Goal: Task Accomplishment & Management: Manage account settings

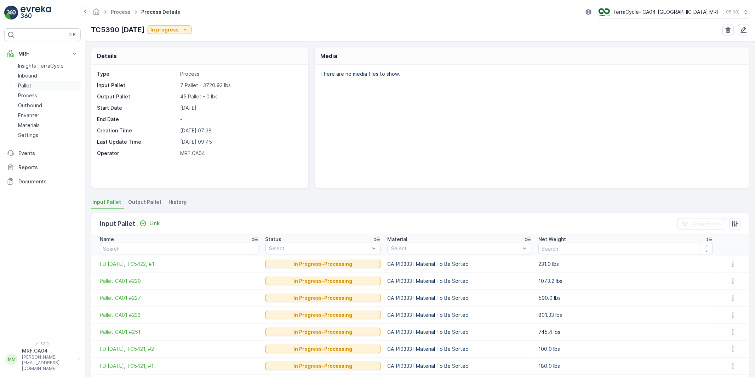
click at [23, 86] on p "Pallet" at bounding box center [24, 85] width 13 height 7
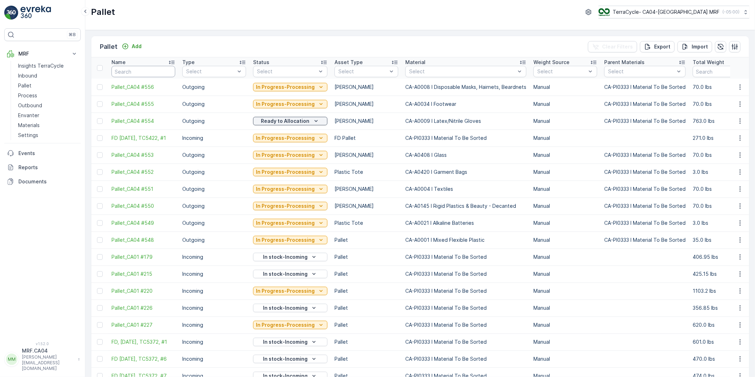
click at [153, 72] on input "text" at bounding box center [144, 71] width 64 height 11
type input "FD"
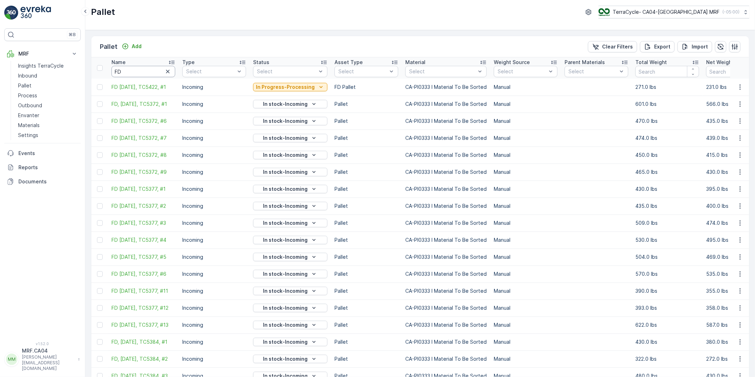
click at [137, 71] on input "FD" at bounding box center [144, 71] width 64 height 11
drag, startPoint x: 137, startPoint y: 71, endPoint x: 110, endPoint y: 71, distance: 26.2
click at [110, 71] on th "Name FD" at bounding box center [143, 67] width 71 height 21
type input "tc54"
click at [132, 70] on input "tc54" at bounding box center [144, 71] width 64 height 11
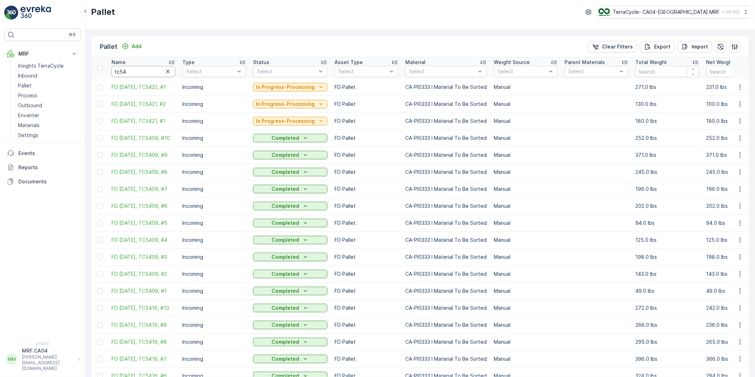
click at [137, 72] on input "tc54" at bounding box center [144, 71] width 64 height 11
type input "tc5421"
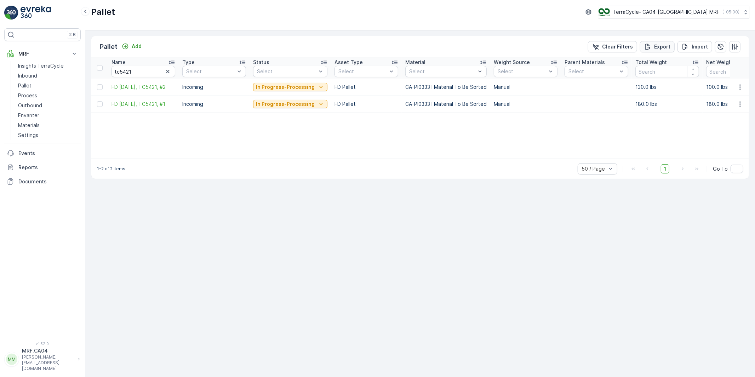
click at [652, 45] on div "Export" at bounding box center [658, 46] width 26 height 7
drag, startPoint x: 134, startPoint y: 71, endPoint x: 151, endPoint y: 72, distance: 17.1
click at [134, 71] on input "tc5421" at bounding box center [144, 71] width 64 height 11
type input "tc5422"
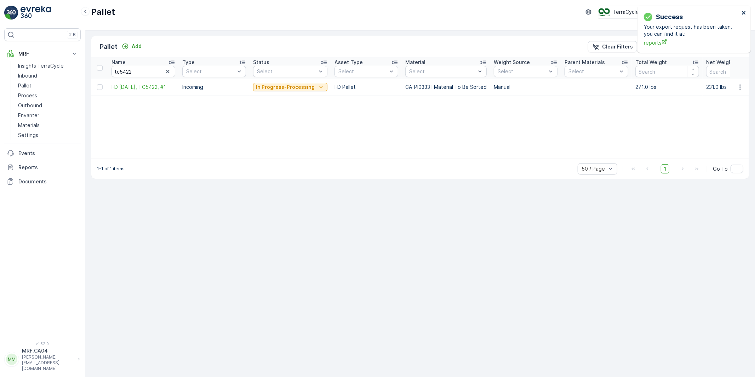
click at [743, 12] on icon "close" at bounding box center [744, 13] width 5 height 6
click at [657, 46] on p "Export" at bounding box center [662, 46] width 16 height 7
click at [744, 12] on icon "close" at bounding box center [744, 13] width 5 height 6
click at [24, 167] on p "Reports" at bounding box center [47, 167] width 59 height 7
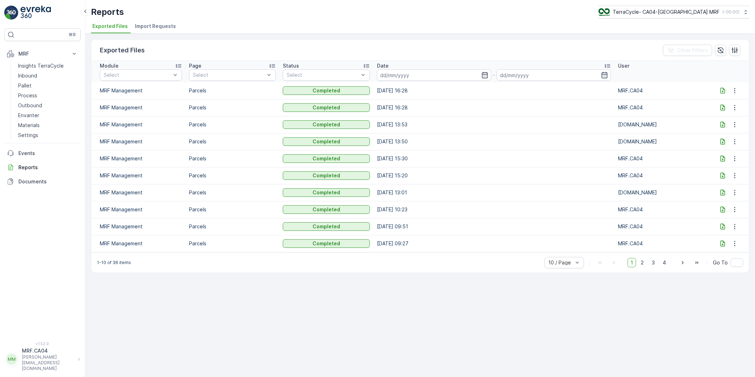
click at [408, 109] on td "[DATE] 16:28" at bounding box center [494, 107] width 241 height 17
click at [724, 107] on icon at bounding box center [723, 107] width 7 height 7
click at [723, 91] on icon at bounding box center [723, 90] width 7 height 7
click at [23, 84] on p "Pallet" at bounding box center [24, 85] width 13 height 7
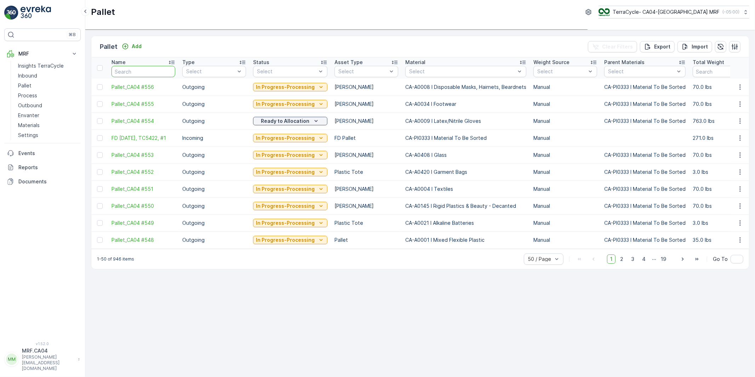
click at [126, 70] on input "text" at bounding box center [144, 71] width 64 height 11
paste input "FD [DATE], TC5421, #1"
type input "FD [DATE], TC5421, #1"
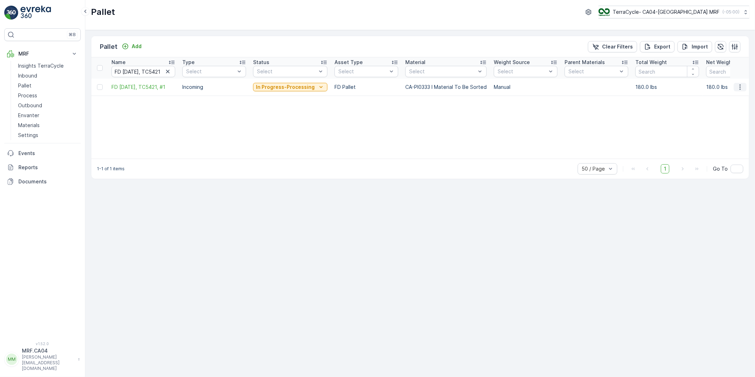
click at [739, 85] on icon "button" at bounding box center [740, 87] width 7 height 7
click at [720, 108] on span "Edit Pallet" at bounding box center [724, 107] width 24 height 7
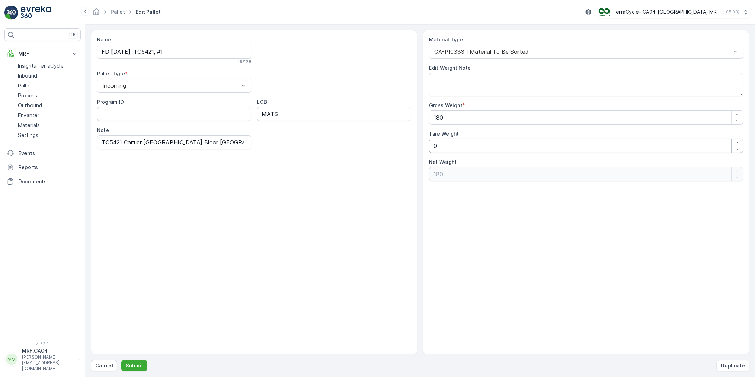
drag, startPoint x: 438, startPoint y: 148, endPoint x: 420, endPoint y: 147, distance: 18.1
click at [419, 147] on div "Name FD [DATE], TC5421, #1 26 / 128 Pallet Type * Incoming Program ID LOB MATS …" at bounding box center [420, 192] width 659 height 324
type Weight "3"
type Weight "177"
type Weight "30"
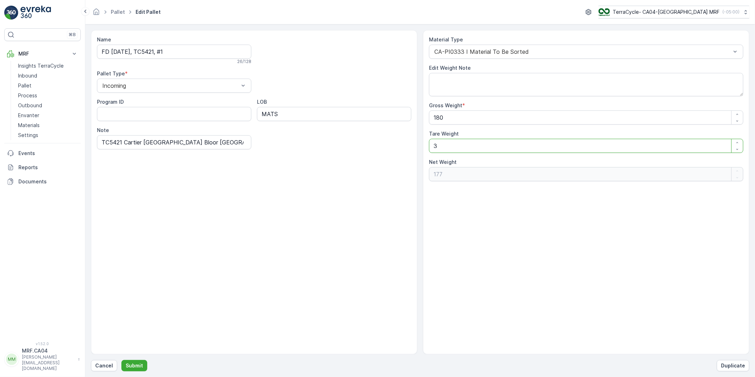
type Weight "150"
type Weight "30"
click at [134, 367] on p "Submit" at bounding box center [134, 365] width 17 height 7
